Goal: Complete application form

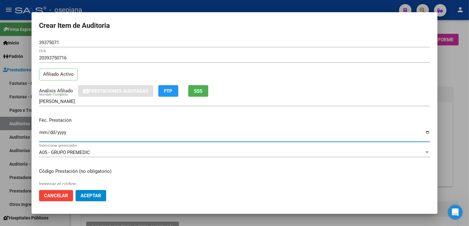
scroll to position [400, 0]
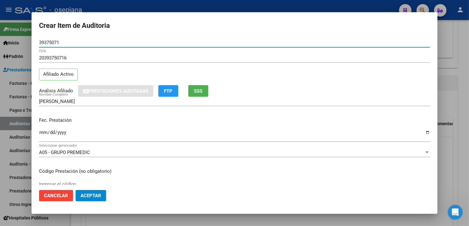
drag, startPoint x: 70, startPoint y: 44, endPoint x: -2, endPoint y: 13, distance: 78.0
click at [0, 13] on html "menu - osepjana person Firma Express Inicio Calendario SSS Instructivos Contact…" at bounding box center [234, 113] width 469 height 226
type input "39096222"
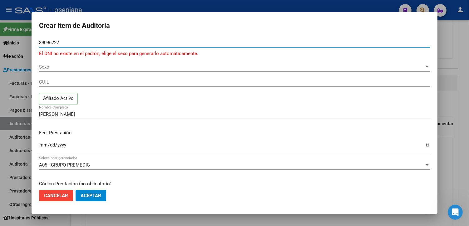
type input "39096222"
click at [52, 67] on span "Sexo" at bounding box center [231, 67] width 385 height 6
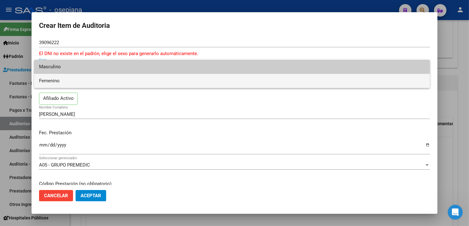
click at [51, 78] on span "Femenino" at bounding box center [232, 81] width 386 height 14
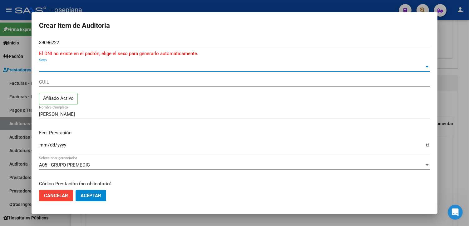
type input "27390962229"
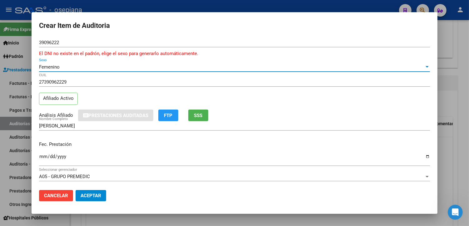
type input "[PERSON_NAME]"
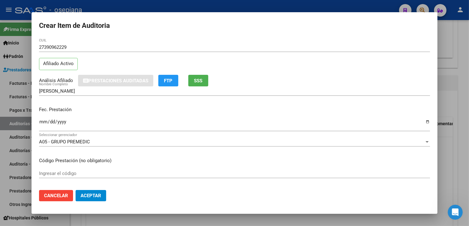
scroll to position [69, 0]
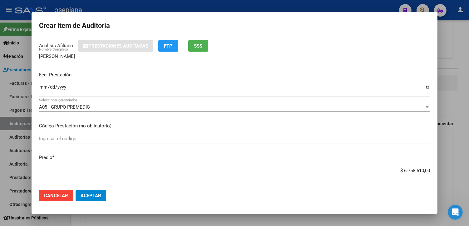
click at [42, 85] on input "Ingresar la fecha" at bounding box center [234, 89] width 391 height 10
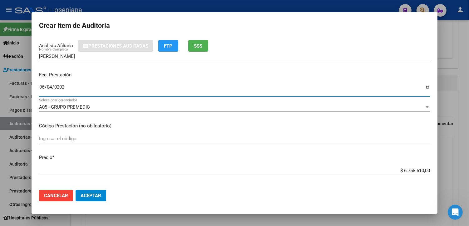
type input "[DATE]"
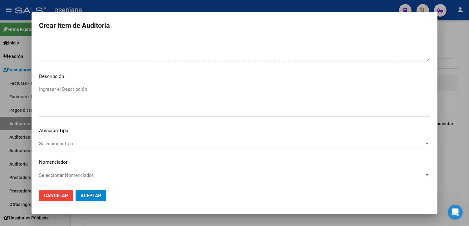
scroll to position [439, 0]
click at [67, 146] on div "Seleccionar tipo Seleccionar tipo" at bounding box center [234, 142] width 391 height 9
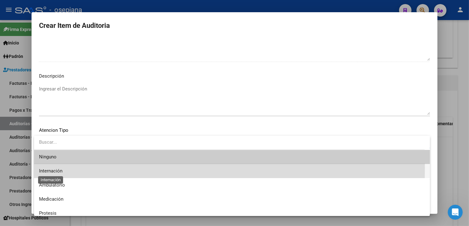
click at [60, 168] on span "Internación" at bounding box center [50, 171] width 23 height 6
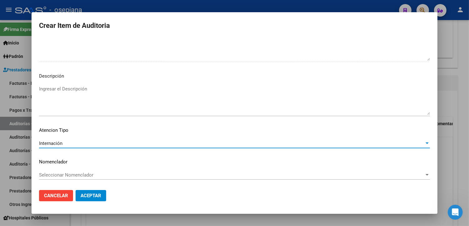
click at [60, 172] on span "Seleccionar Nomenclador" at bounding box center [231, 175] width 385 height 6
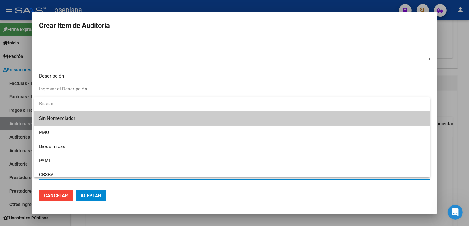
click at [56, 124] on span "Sin Nomenclador" at bounding box center [232, 118] width 386 height 14
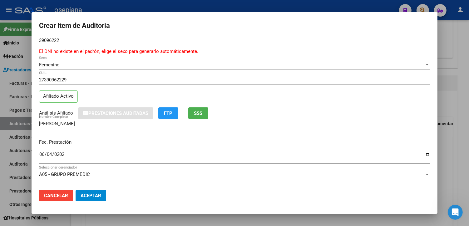
scroll to position [0, 0]
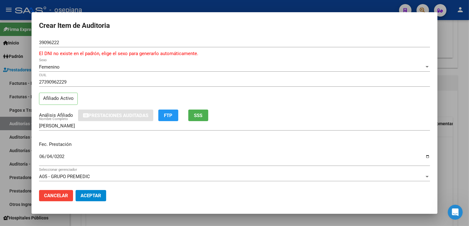
click at [91, 196] on span "Aceptar" at bounding box center [91, 195] width 21 height 6
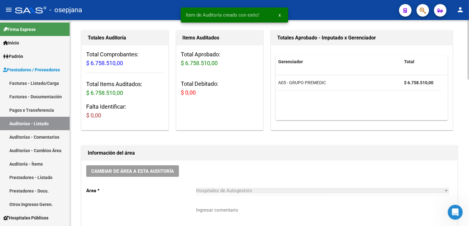
scroll to position [53, 0]
